Goal: Task Accomplishment & Management: Manage account settings

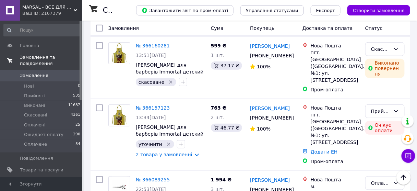
scroll to position [1263, 0]
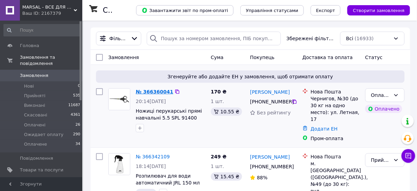
click at [147, 91] on link "№ 366360041" at bounding box center [154, 91] width 37 height 5
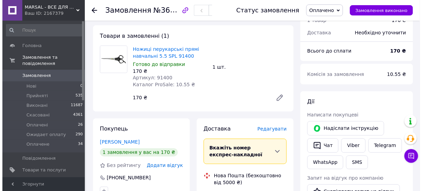
scroll to position [302, 0]
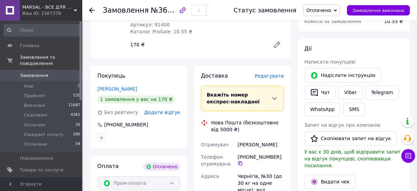
click at [275, 73] on span "Редагувати" at bounding box center [269, 75] width 29 height 5
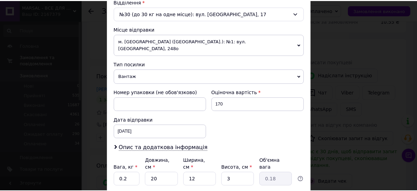
scroll to position [262, 0]
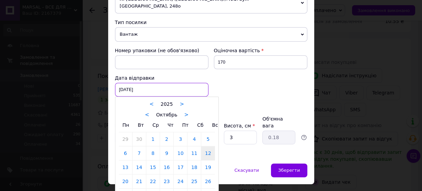
click at [130, 83] on div "[DATE] < 2025 > < Октябрь > Пн Вт Ср Чт Пт Сб Вс 29 30 1 2 3 4 5 6 7 8 9 10 11 …" at bounding box center [161, 90] width 93 height 14
click at [125, 160] on link "13" at bounding box center [125, 167] width 13 height 14
type input "[DATE]"
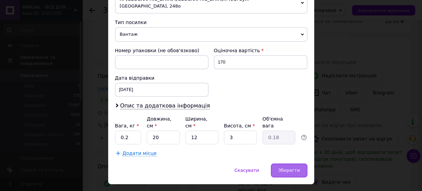
click at [299, 163] on div "Зберегти" at bounding box center [289, 170] width 36 height 14
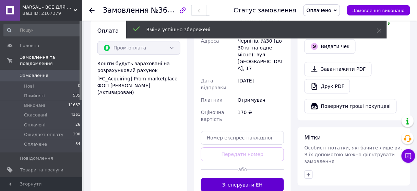
scroll to position [467, 0]
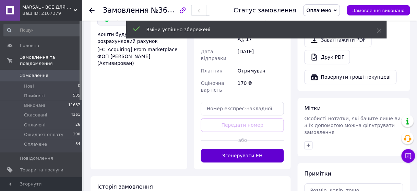
click at [231, 149] on button "Згенерувати ЕН" at bounding box center [242, 156] width 83 height 14
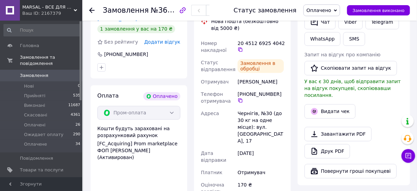
scroll to position [330, 0]
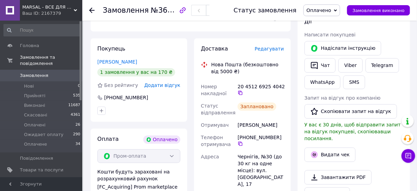
click at [92, 10] on use at bounding box center [91, 10] width 5 height 5
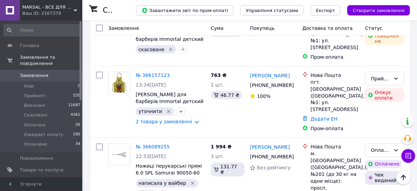
scroll to position [1538, 0]
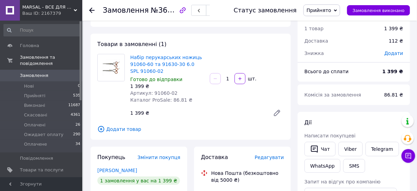
scroll to position [1, 0]
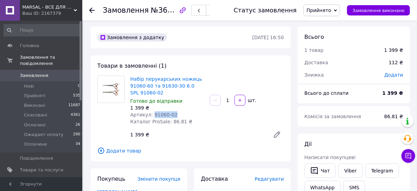
drag, startPoint x: 151, startPoint y: 113, endPoint x: 174, endPoint y: 114, distance: 23.4
click at [174, 114] on div "Артикул: 91060-02" at bounding box center [167, 114] width 74 height 7
copy span "91060-02"
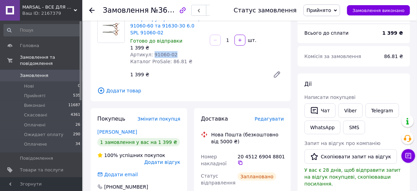
scroll to position [111, 0]
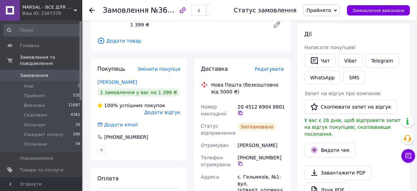
click at [240, 113] on icon at bounding box center [240, 112] width 5 height 5
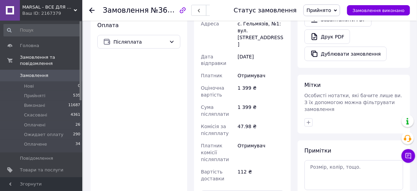
scroll to position [303, 0]
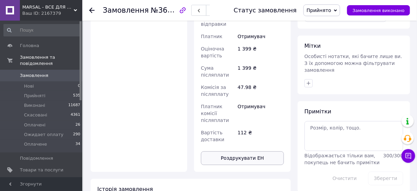
click at [231, 151] on button "Роздрукувати ЕН" at bounding box center [242, 158] width 83 height 14
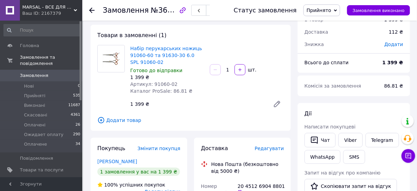
scroll to position [0, 0]
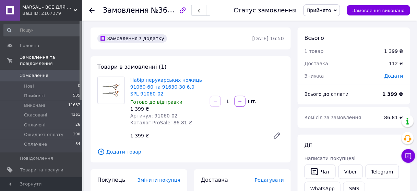
click at [91, 10] on use at bounding box center [91, 10] width 5 height 5
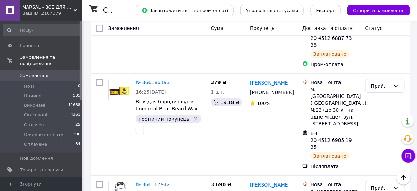
scroll to position [1153, 0]
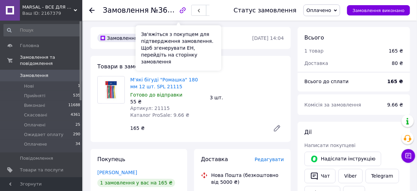
scroll to position [220, 0]
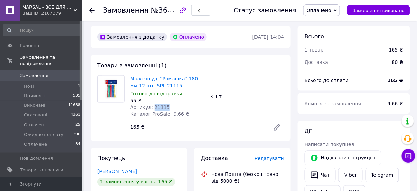
drag, startPoint x: 151, startPoint y: 85, endPoint x: 170, endPoint y: 85, distance: 18.5
click at [170, 104] on div "Артикул: 21115" at bounding box center [167, 107] width 74 height 7
copy span "21115"
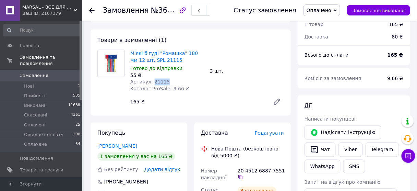
scroll to position [302, 0]
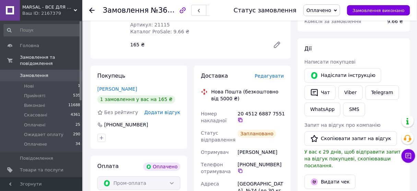
click at [240, 117] on icon at bounding box center [240, 119] width 5 height 5
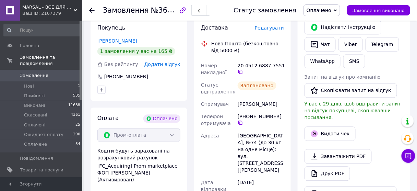
scroll to position [412, 0]
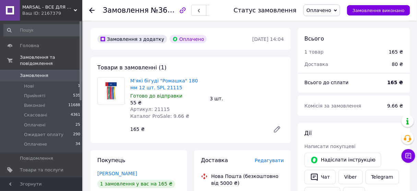
scroll to position [220, 0]
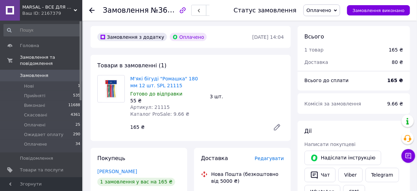
click at [90, 9] on use at bounding box center [91, 10] width 5 height 5
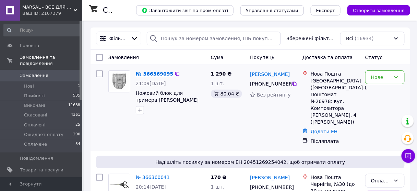
click at [151, 72] on link "№ 366369095" at bounding box center [154, 73] width 37 height 5
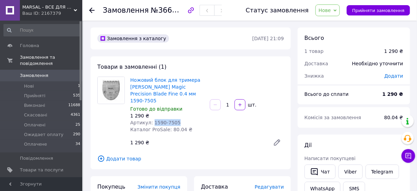
drag, startPoint x: 152, startPoint y: 117, endPoint x: 189, endPoint y: 117, distance: 36.7
click at [189, 119] on div "Артикул: 1590-7505" at bounding box center [167, 122] width 74 height 7
copy span "1590-7505"
click at [331, 13] on span "Нове" at bounding box center [325, 10] width 12 height 5
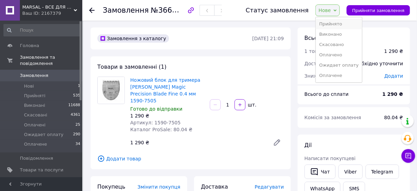
click at [335, 24] on li "Прийнято" at bounding box center [339, 24] width 46 height 10
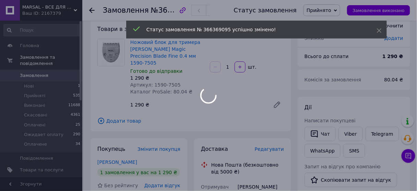
scroll to position [82, 0]
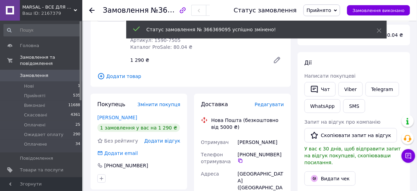
click at [90, 8] on icon at bounding box center [91, 10] width 5 height 5
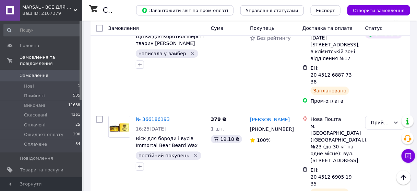
scroll to position [1153, 0]
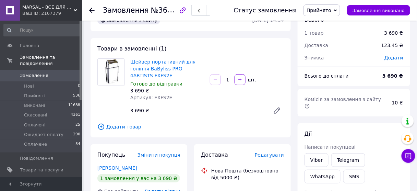
scroll to position [9, 0]
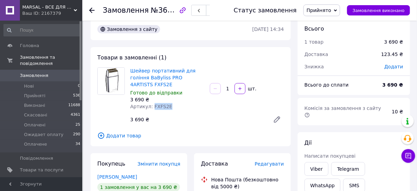
drag, startPoint x: 151, startPoint y: 99, endPoint x: 187, endPoint y: 100, distance: 36.4
click at [187, 103] on div "Артикул: FXFS2E" at bounding box center [167, 106] width 74 height 7
copy span "FXFS2E"
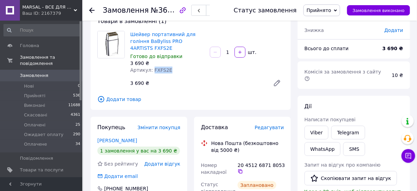
scroll to position [92, 0]
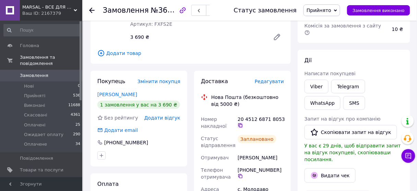
click at [239, 123] on icon at bounding box center [241, 125] width 4 height 4
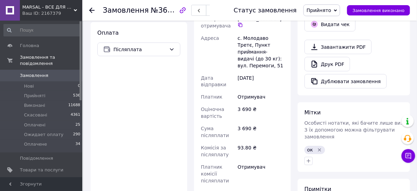
scroll to position [284, 0]
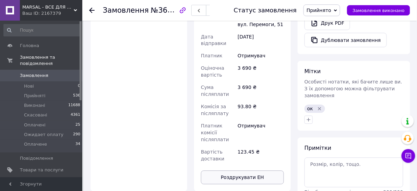
click at [251, 171] on button "Роздрукувати ЕН" at bounding box center [242, 178] width 83 height 14
click at [329, 3] on div "Статус замовлення Прийнято Виконано Скасовано Оплачено Ожидает оплату Оплачене …" at bounding box center [315, 10] width 190 height 21
click at [254, 171] on button "Роздрукувати ЕН" at bounding box center [242, 178] width 83 height 14
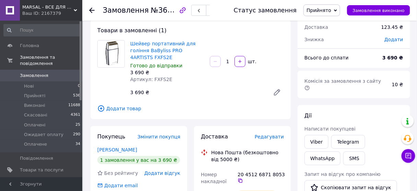
scroll to position [9, 0]
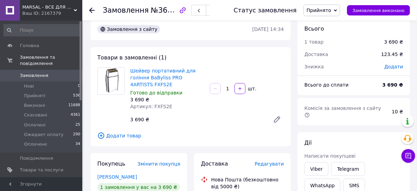
click at [92, 10] on icon at bounding box center [91, 10] width 5 height 5
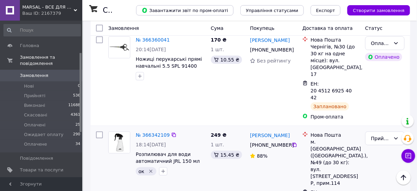
scroll to position [82, 0]
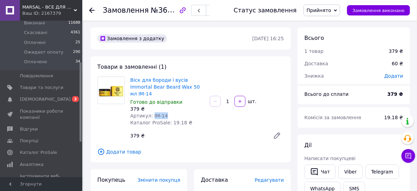
drag, startPoint x: 151, startPoint y: 108, endPoint x: 164, endPoint y: 108, distance: 13.4
click at [164, 112] on div "Артикул: IM-14" at bounding box center [167, 115] width 74 height 7
copy span "IM-14"
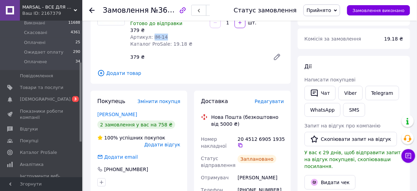
scroll to position [110, 0]
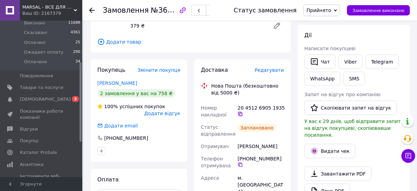
click at [242, 111] on icon at bounding box center [240, 113] width 5 height 5
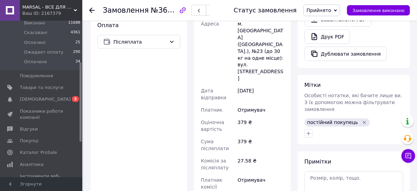
scroll to position [330, 0]
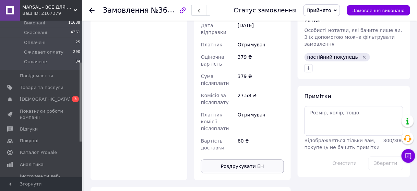
click at [235, 159] on button "Роздрукувати ЕН" at bounding box center [242, 166] width 83 height 14
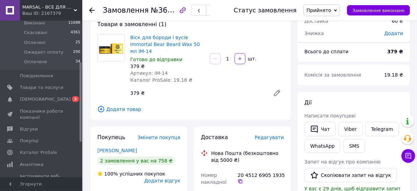
scroll to position [0, 0]
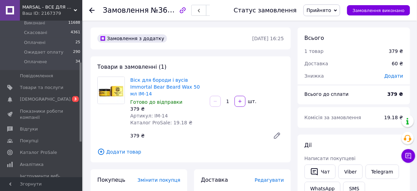
click at [93, 11] on icon at bounding box center [91, 10] width 5 height 5
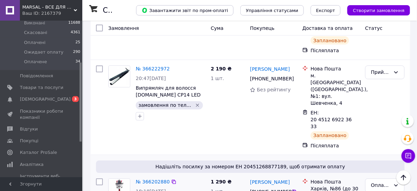
scroll to position [934, 0]
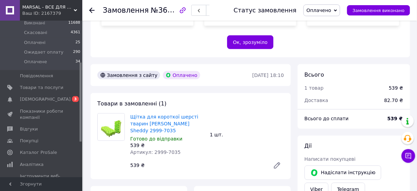
scroll to position [191, 0]
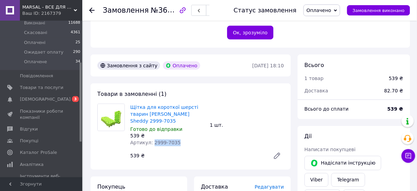
drag, startPoint x: 151, startPoint y: 116, endPoint x: 173, endPoint y: 116, distance: 21.6
click at [173, 140] on span "Артикул: 2999-7035" at bounding box center [155, 142] width 50 height 5
copy span "2999-7035"
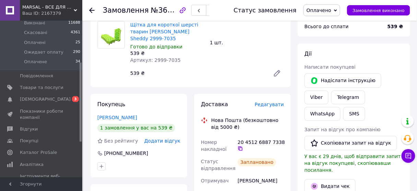
click at [240, 146] on icon at bounding box center [240, 148] width 5 height 5
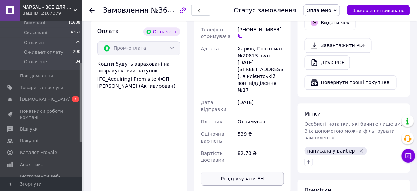
scroll to position [438, 0]
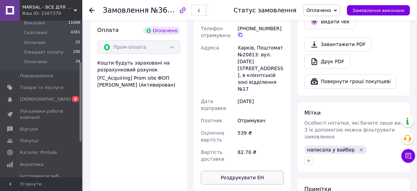
click at [252, 171] on button "Роздрукувати ЕН" at bounding box center [242, 178] width 83 height 14
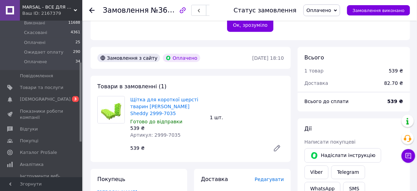
scroll to position [164, 0]
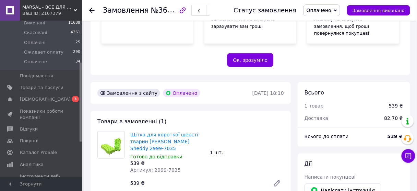
click at [91, 9] on use at bounding box center [91, 10] width 5 height 5
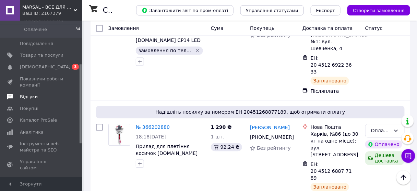
scroll to position [82, 0]
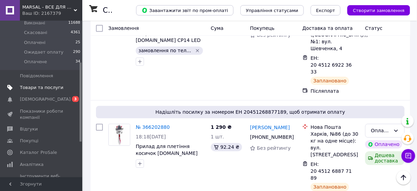
click at [48, 84] on span "Товари та послуги" at bounding box center [42, 87] width 44 height 6
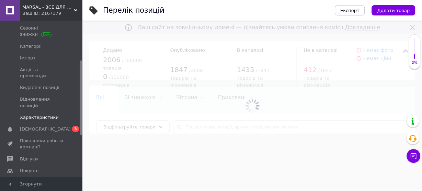
click at [49, 114] on span "Характеристики" at bounding box center [39, 117] width 39 height 6
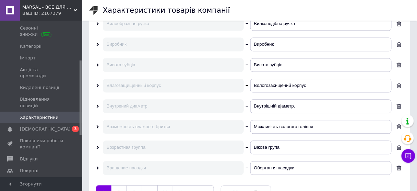
scroll to position [357, 0]
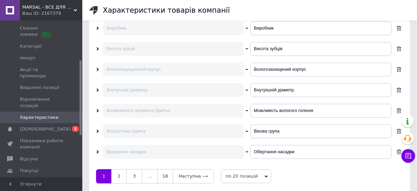
click at [120, 171] on link "2" at bounding box center [119, 176] width 15 height 14
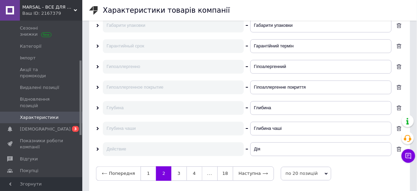
scroll to position [365, 0]
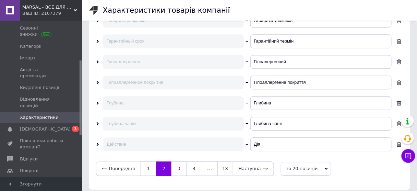
click at [176, 164] on link "3" at bounding box center [179, 168] width 15 height 14
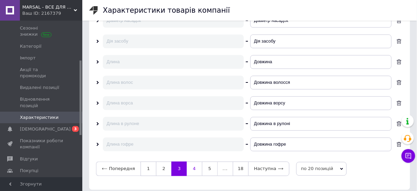
click at [191, 163] on link "4" at bounding box center [194, 168] width 15 height 14
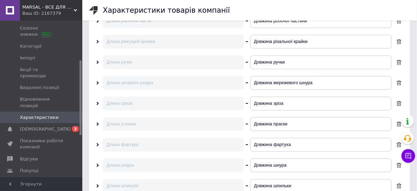
scroll to position [357, 0]
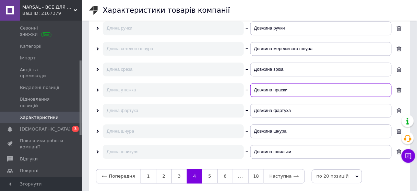
click at [294, 87] on input "Довжина праски" at bounding box center [321, 90] width 141 height 14
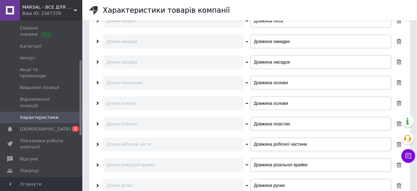
scroll to position [365, 0]
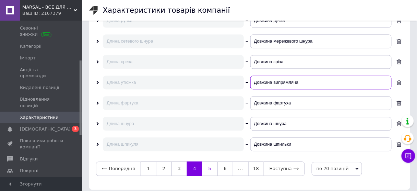
type input "Довжина випрямляча"
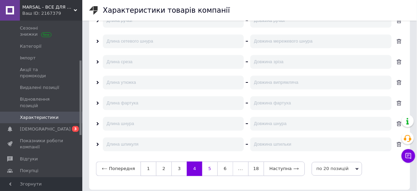
click at [203, 164] on link "5" at bounding box center [210, 168] width 15 height 14
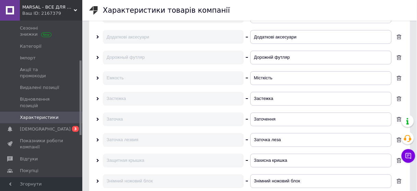
scroll to position [282, 0]
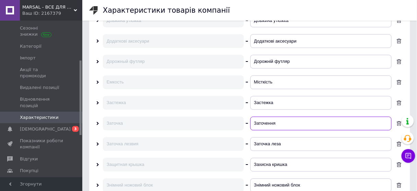
click at [284, 123] on input "Заточення" at bounding box center [321, 124] width 141 height 14
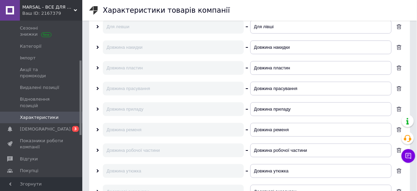
scroll to position [145, 0]
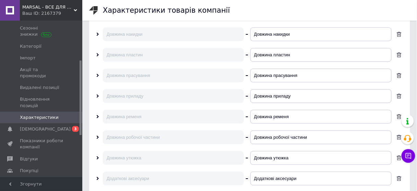
type input "Заточка"
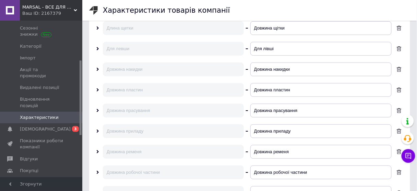
scroll to position [137, 0]
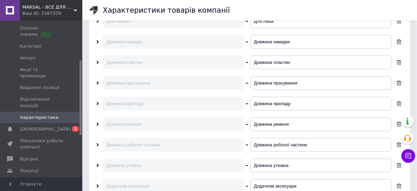
click at [97, 102] on icon at bounding box center [97, 103] width 3 height 3
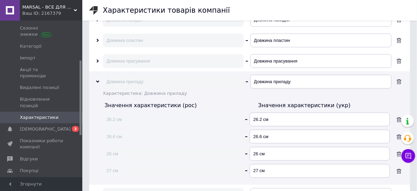
scroll to position [192, 0]
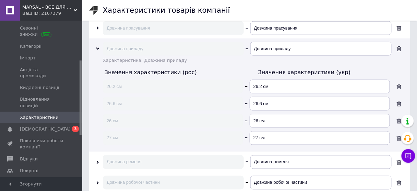
click at [165, 58] on span "Характеристика: Довжина приладу" at bounding box center [145, 60] width 84 height 5
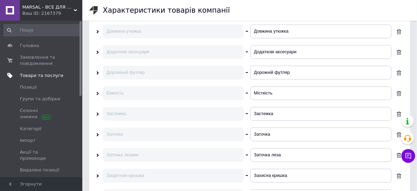
scroll to position [319, 0]
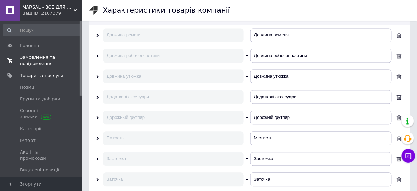
click at [34, 56] on span "Замовлення та повідомлення" at bounding box center [42, 60] width 44 height 12
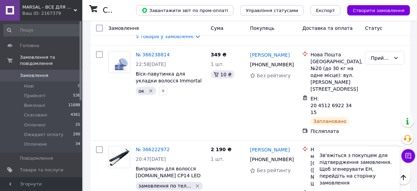
scroll to position [851, 0]
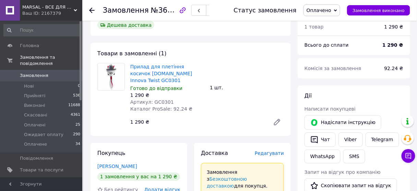
scroll to position [242, 0]
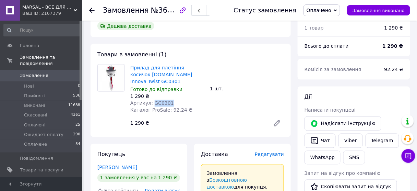
drag, startPoint x: 151, startPoint y: 74, endPoint x: 172, endPoint y: 74, distance: 20.9
click at [172, 100] on div "Артикул: GC0301" at bounding box center [167, 103] width 74 height 7
copy span "GC0301"
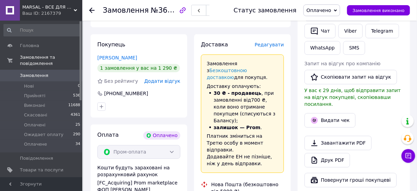
scroll to position [406, 0]
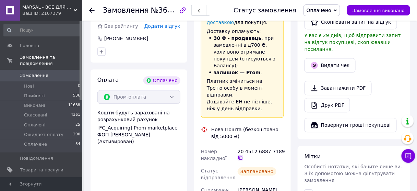
click at [241, 155] on icon at bounding box center [240, 157] width 5 height 5
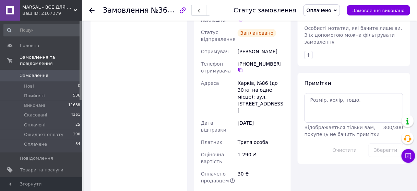
scroll to position [599, 0]
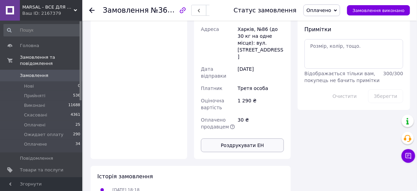
click at [234, 138] on button "Роздрукувати ЕН" at bounding box center [242, 145] width 83 height 14
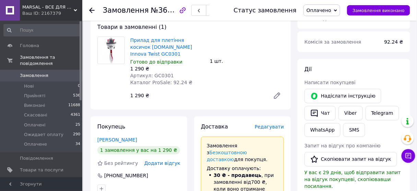
scroll to position [214, 0]
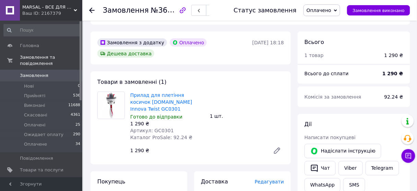
click at [90, 9] on use at bounding box center [91, 10] width 5 height 5
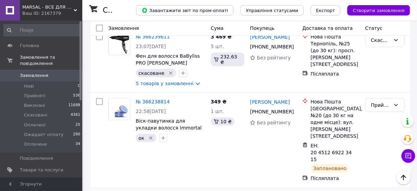
scroll to position [879, 0]
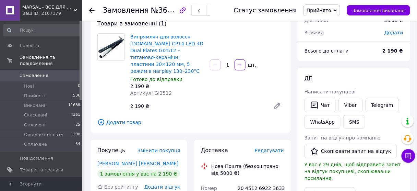
scroll to position [30, 0]
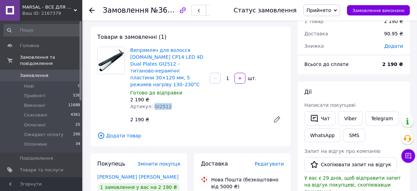
drag, startPoint x: 151, startPoint y: 99, endPoint x: 177, endPoint y: 100, distance: 25.8
click at [177, 103] on div "Артикул: GI2512" at bounding box center [167, 106] width 74 height 7
copy span "GI2512"
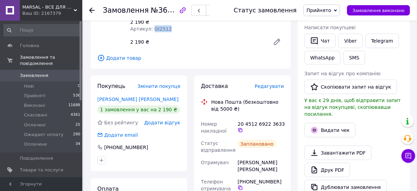
scroll to position [140, 0]
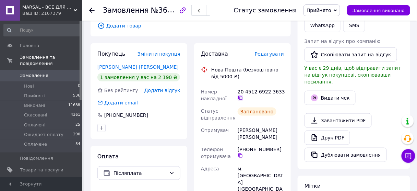
click at [240, 95] on icon at bounding box center [240, 97] width 5 height 5
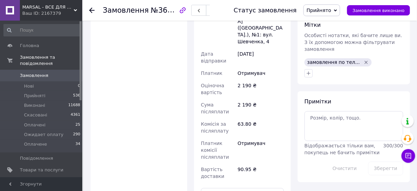
scroll to position [332, 0]
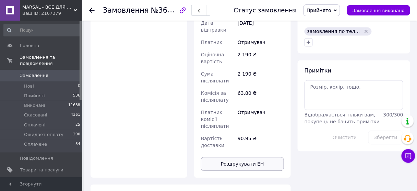
click at [243, 157] on button "Роздрукувати ЕН" at bounding box center [242, 164] width 83 height 14
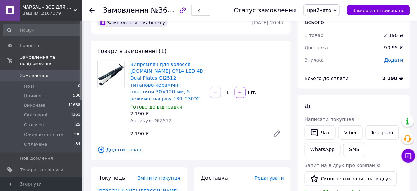
scroll to position [2, 0]
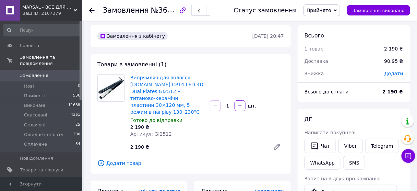
click at [92, 8] on icon at bounding box center [91, 10] width 5 height 5
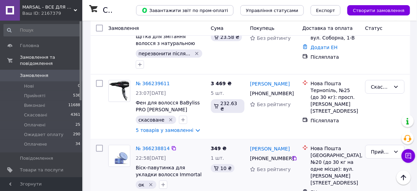
scroll to position [714, 0]
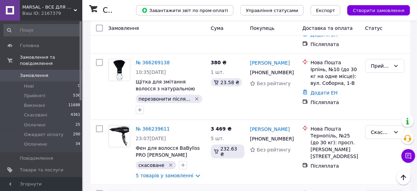
click at [146, 191] on link "№ 366238814" at bounding box center [153, 193] width 34 height 5
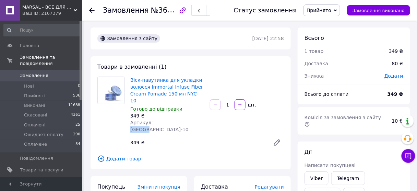
drag, startPoint x: 151, startPoint y: 114, endPoint x: 171, endPoint y: 115, distance: 20.3
click at [171, 119] on div "Артикул: NYC-10" at bounding box center [167, 126] width 74 height 14
copy span "NYC-10"
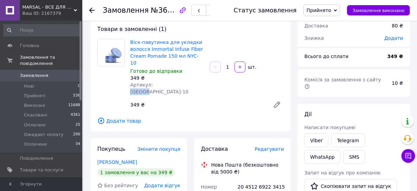
scroll to position [82, 0]
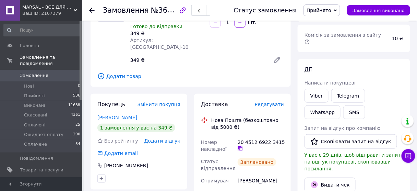
click at [240, 146] on icon at bounding box center [240, 148] width 5 height 5
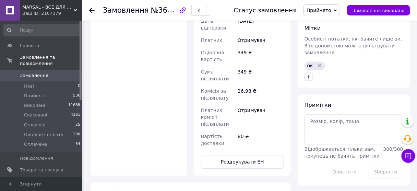
scroll to position [330, 0]
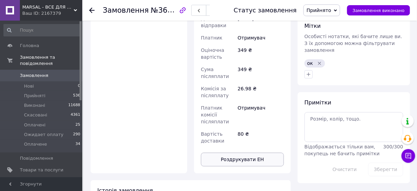
click at [233, 152] on button "Роздрукувати ЕН" at bounding box center [242, 159] width 83 height 14
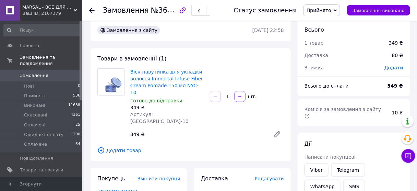
scroll to position [0, 0]
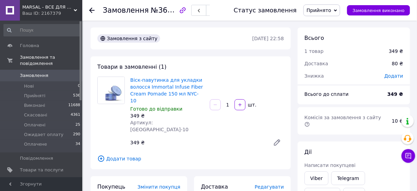
click at [91, 9] on icon at bounding box center [91, 10] width 5 height 5
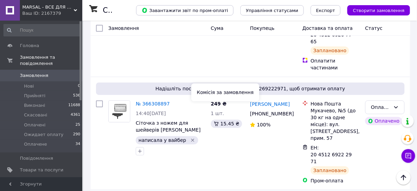
scroll to position [412, 0]
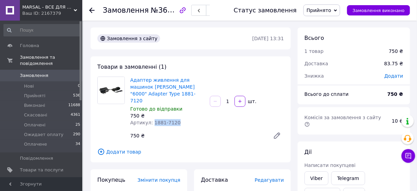
drag, startPoint x: 151, startPoint y: 113, endPoint x: 183, endPoint y: 119, distance: 32.7
click at [183, 119] on div "Артикул: 1881-7120" at bounding box center [167, 122] width 74 height 7
copy span "1881-7120"
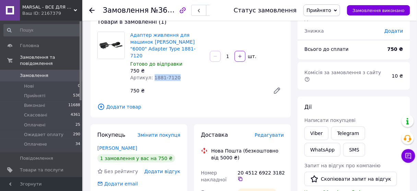
scroll to position [110, 0]
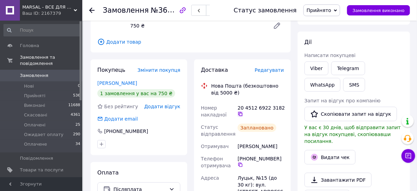
click at [241, 111] on icon at bounding box center [240, 113] width 5 height 5
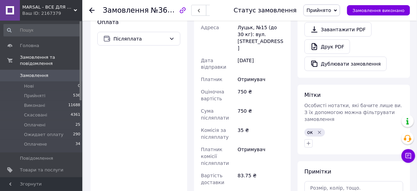
scroll to position [302, 0]
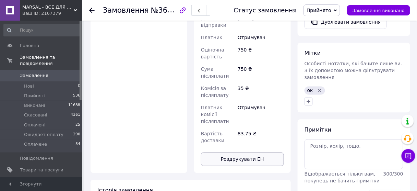
click at [240, 152] on button "Роздрукувати ЕН" at bounding box center [242, 159] width 83 height 14
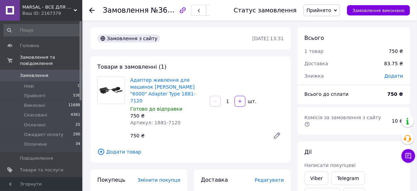
scroll to position [0, 0]
click at [92, 10] on use at bounding box center [91, 10] width 5 height 5
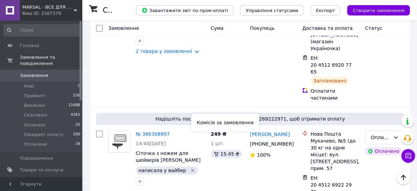
scroll to position [357, 0]
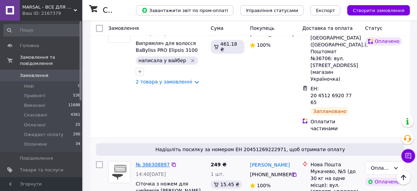
click at [149, 162] on link "№ 366308897" at bounding box center [153, 164] width 34 height 5
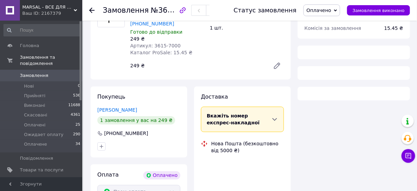
scroll to position [241, 0]
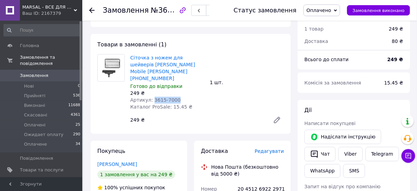
drag, startPoint x: 151, startPoint y: 72, endPoint x: 187, endPoint y: 72, distance: 36.0
click at [187, 97] on div "Артикул: 3615-7000" at bounding box center [167, 100] width 74 height 7
copy span "3615-7000"
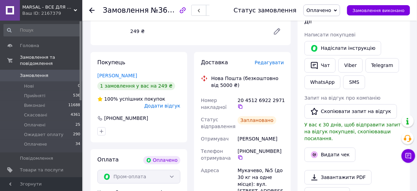
scroll to position [350, 0]
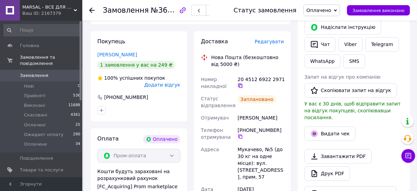
click at [241, 83] on icon at bounding box center [240, 85] width 5 height 5
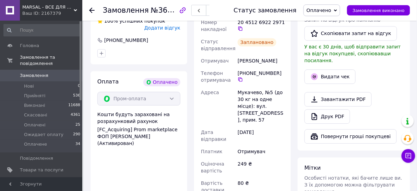
scroll to position [433, 0]
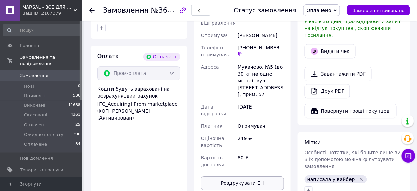
click at [241, 176] on button "Роздрукувати ЕН" at bounding box center [242, 183] width 83 height 14
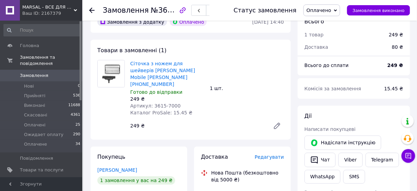
scroll to position [213, 0]
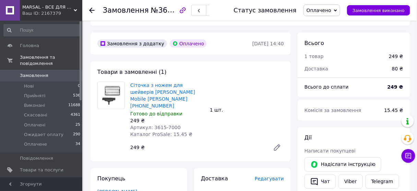
click at [92, 8] on icon at bounding box center [91, 10] width 5 height 5
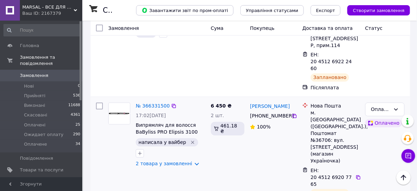
scroll to position [247, 0]
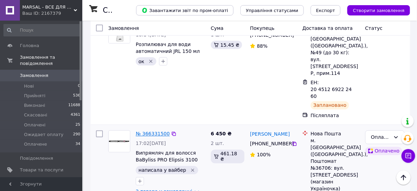
click at [155, 131] on link "№ 366331500" at bounding box center [153, 133] width 34 height 5
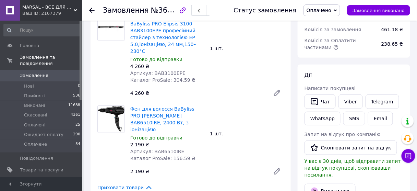
scroll to position [55, 0]
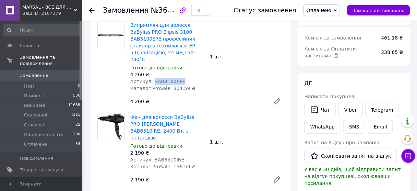
drag, startPoint x: 151, startPoint y: 73, endPoint x: 188, endPoint y: 73, distance: 36.4
click at [188, 78] on div "Артикул: BAB3100EPE" at bounding box center [167, 81] width 74 height 7
drag, startPoint x: 152, startPoint y: 146, endPoint x: 185, endPoint y: 146, distance: 33.3
click at [185, 156] on div "Артикул: BAB6510IRE" at bounding box center [167, 159] width 74 height 7
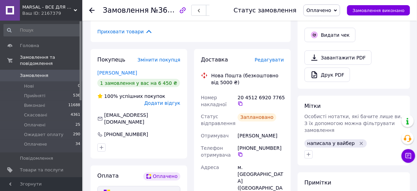
scroll to position [220, 0]
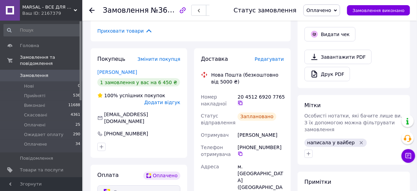
click at [240, 100] on icon at bounding box center [240, 102] width 5 height 5
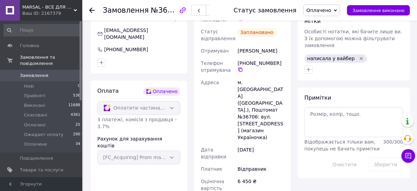
scroll to position [357, 0]
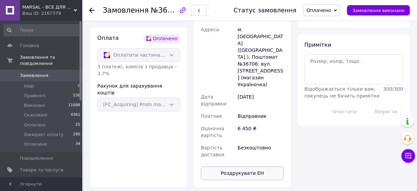
click at [241, 166] on button "Роздрукувати ЕН" at bounding box center [242, 173] width 83 height 14
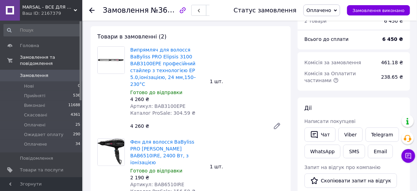
scroll to position [27, 0]
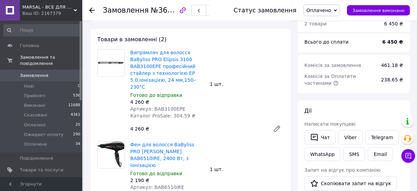
click at [90, 10] on use at bounding box center [91, 10] width 5 height 5
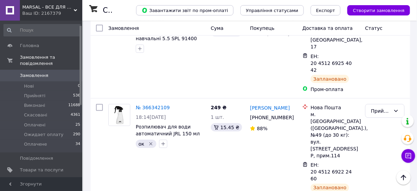
scroll to position [82, 0]
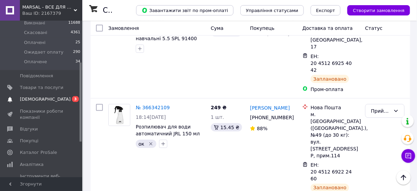
click at [35, 96] on span "[DEMOGRAPHIC_DATA]" at bounding box center [45, 99] width 51 height 6
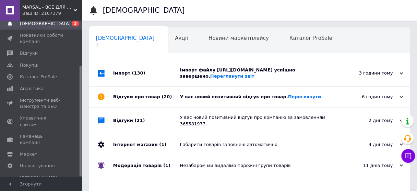
scroll to position [0, 3]
click at [255, 78] on link "Переглянути звіт" at bounding box center [232, 75] width 44 height 5
